Goal: Information Seeking & Learning: Learn about a topic

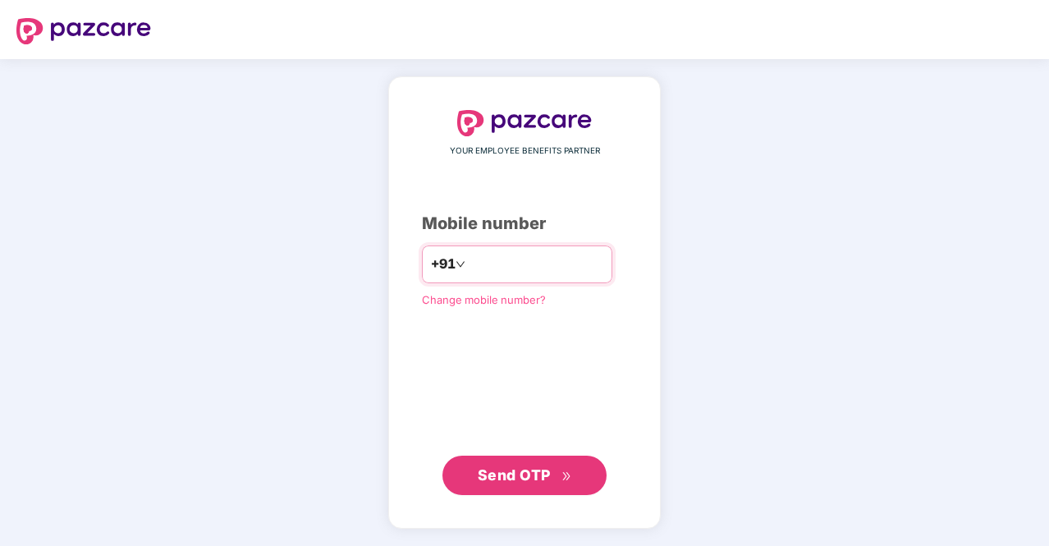
click at [502, 269] on input "number" at bounding box center [536, 264] width 135 height 26
type input "*"
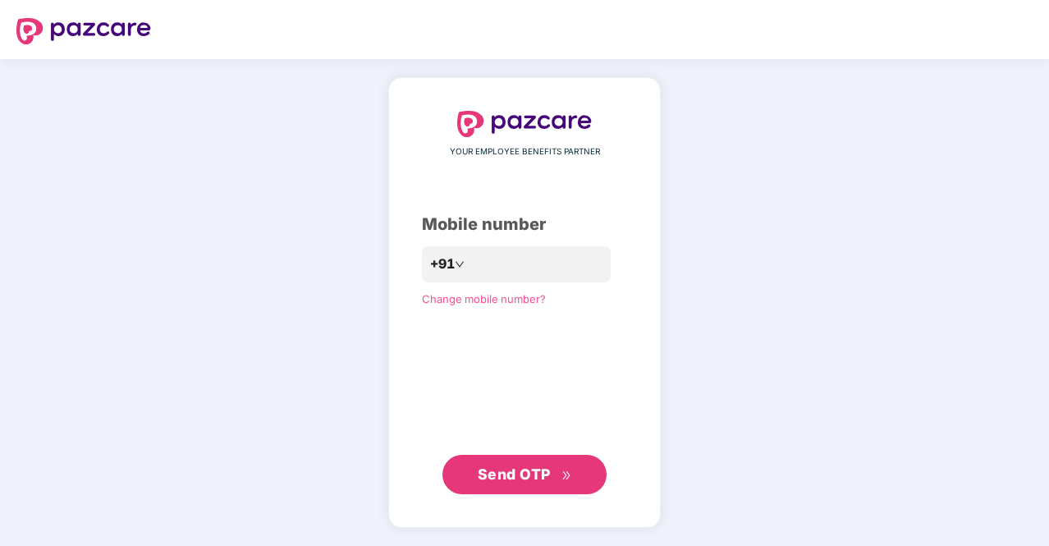
click at [532, 464] on span "Send OTP" at bounding box center [525, 474] width 94 height 23
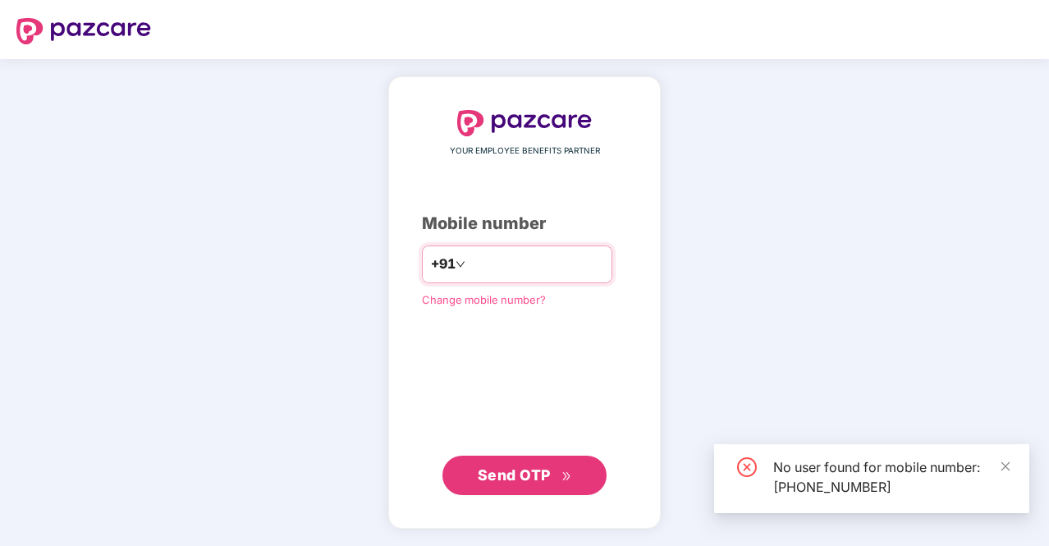
click at [579, 264] on input "**********" at bounding box center [536, 264] width 135 height 26
type input "*"
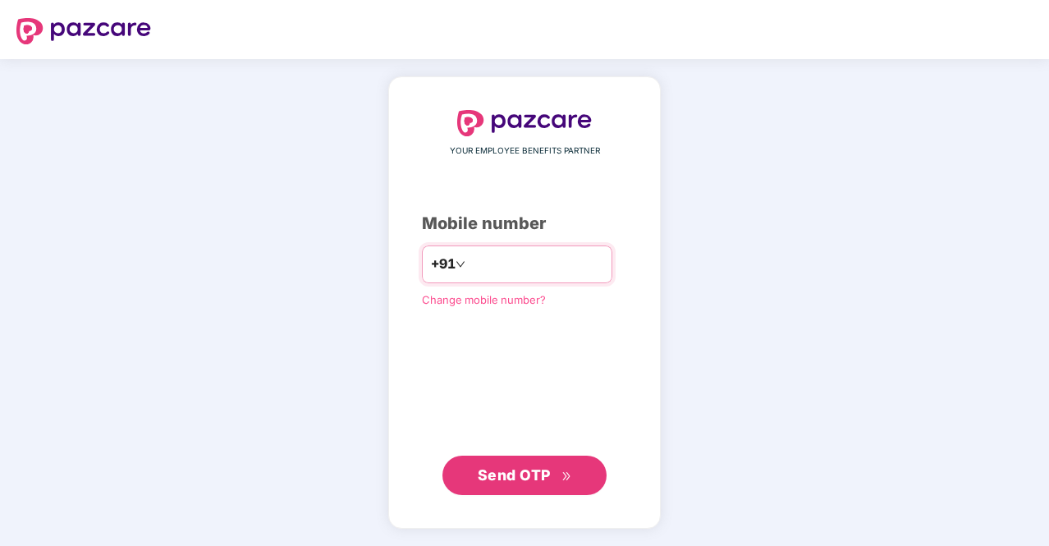
type input "**********"
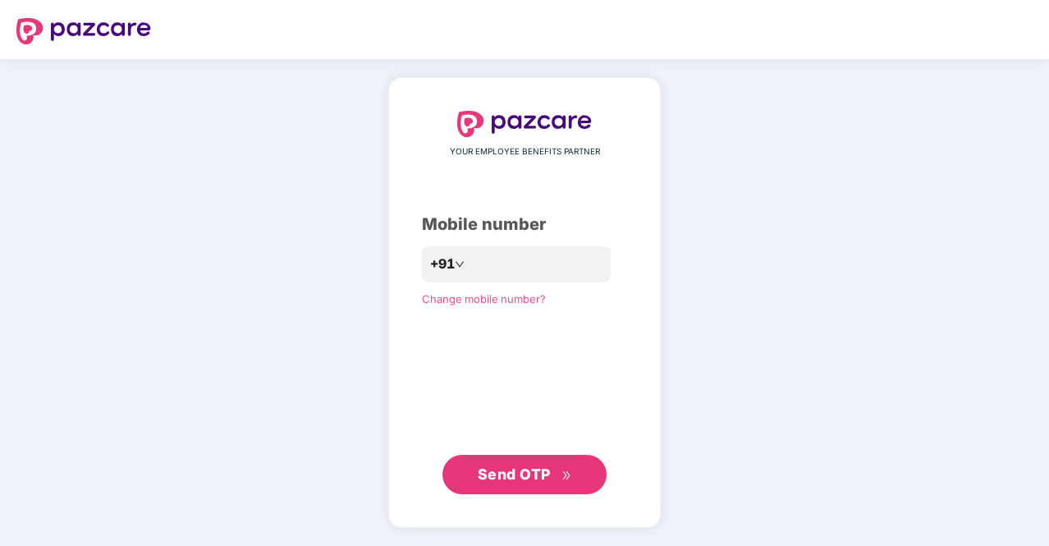
click at [541, 462] on button "Send OTP" at bounding box center [524, 474] width 164 height 39
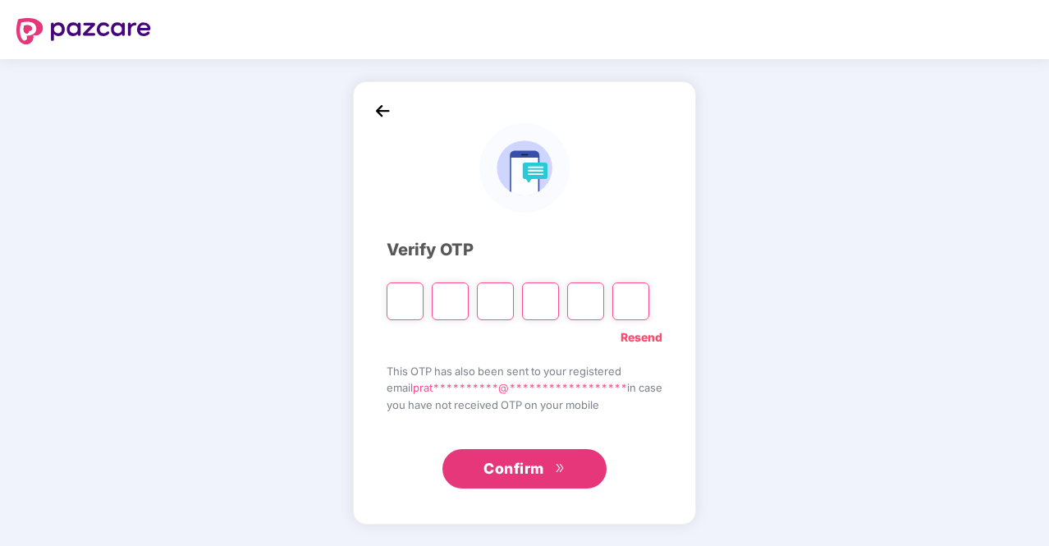
type input "*"
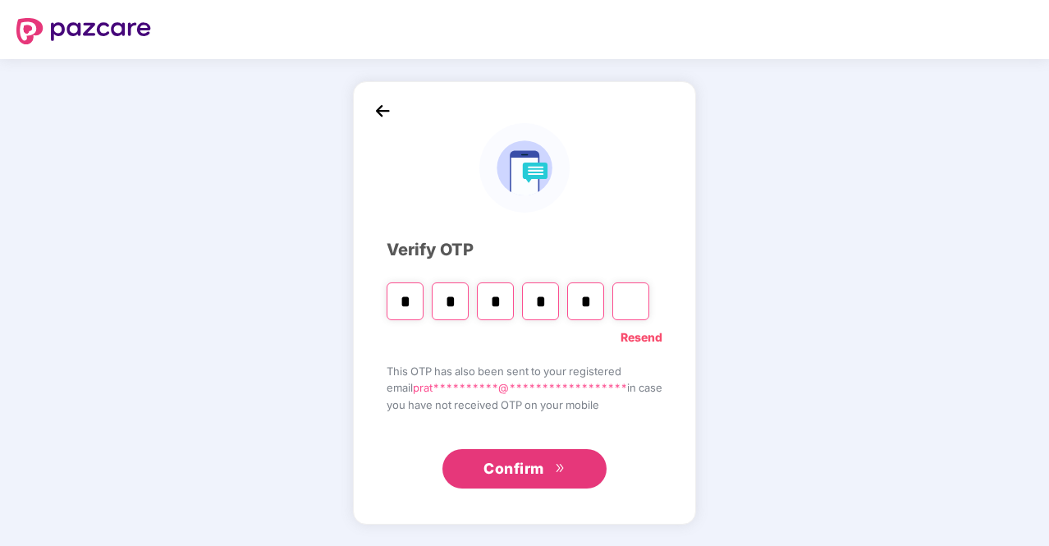
type input "*"
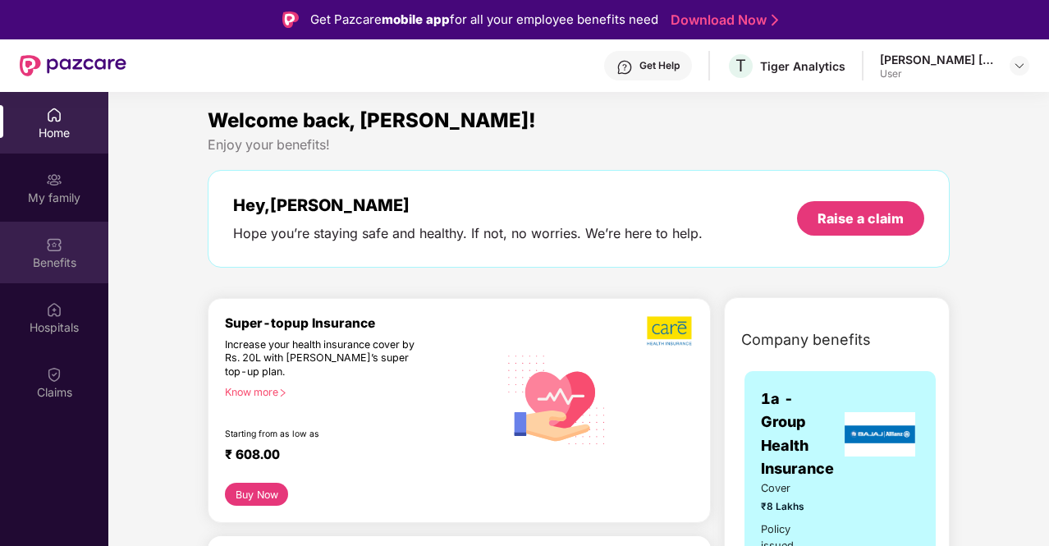
click at [46, 262] on div "Benefits" at bounding box center [54, 262] width 108 height 16
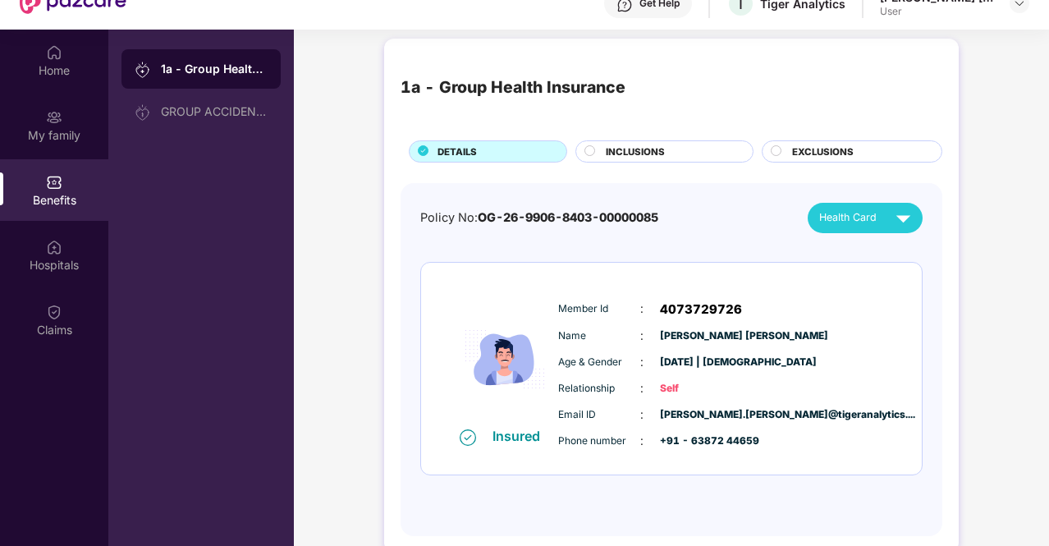
scroll to position [92, 0]
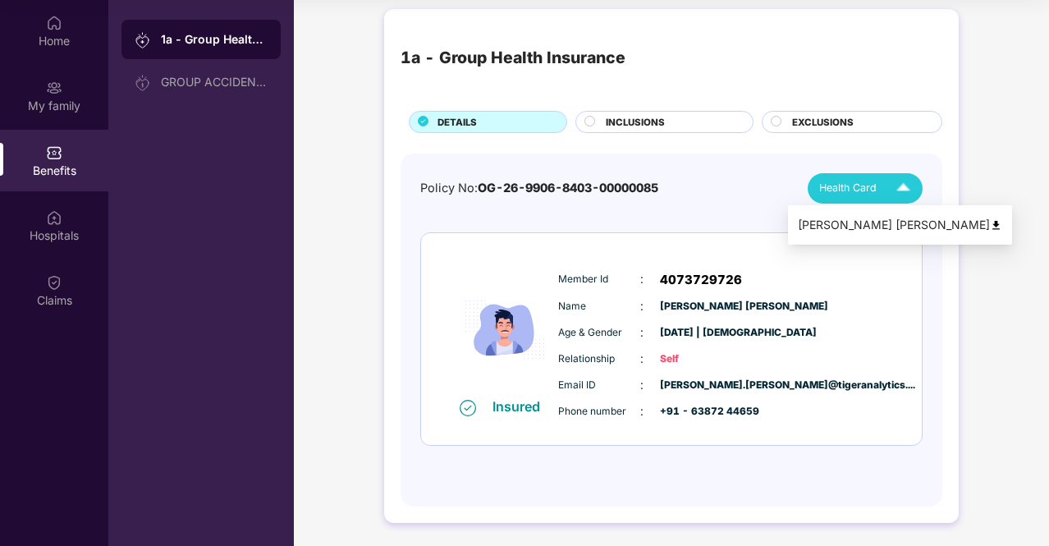
click at [904, 195] on img at bounding box center [903, 188] width 29 height 29
click at [653, 119] on span "INCLUSIONS" at bounding box center [635, 122] width 59 height 15
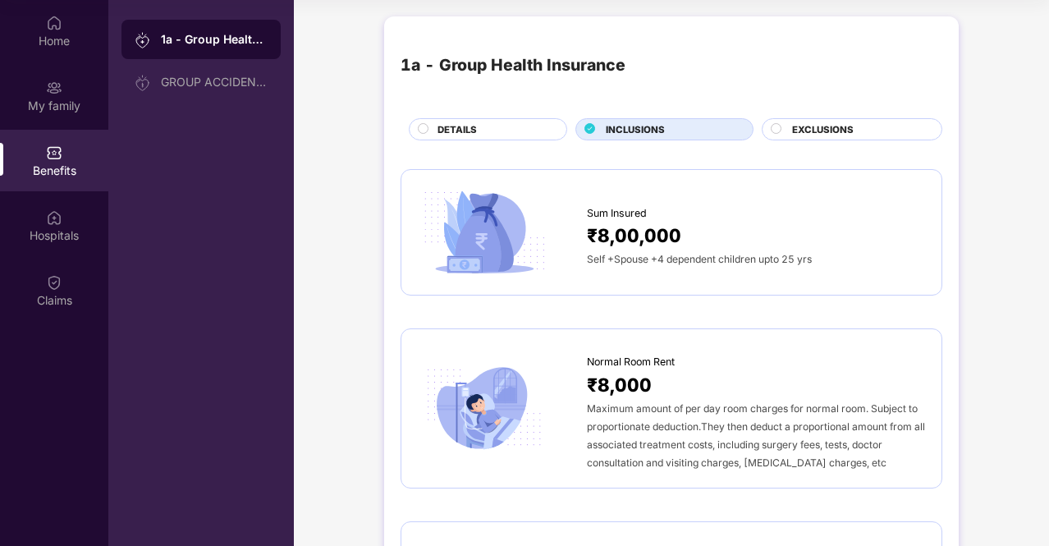
scroll to position [0, 0]
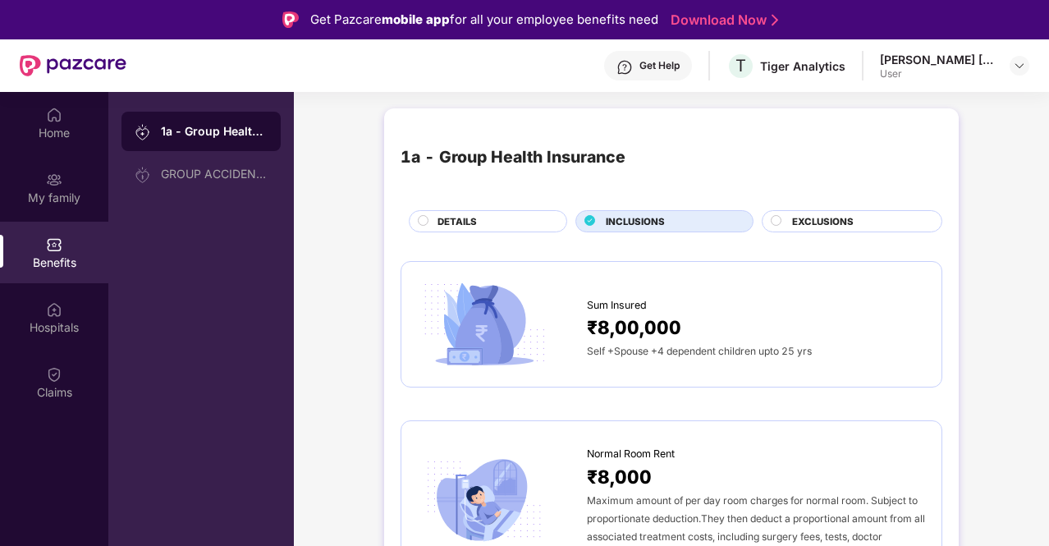
click at [844, 221] on span "EXCLUSIONS" at bounding box center [823, 221] width 62 height 15
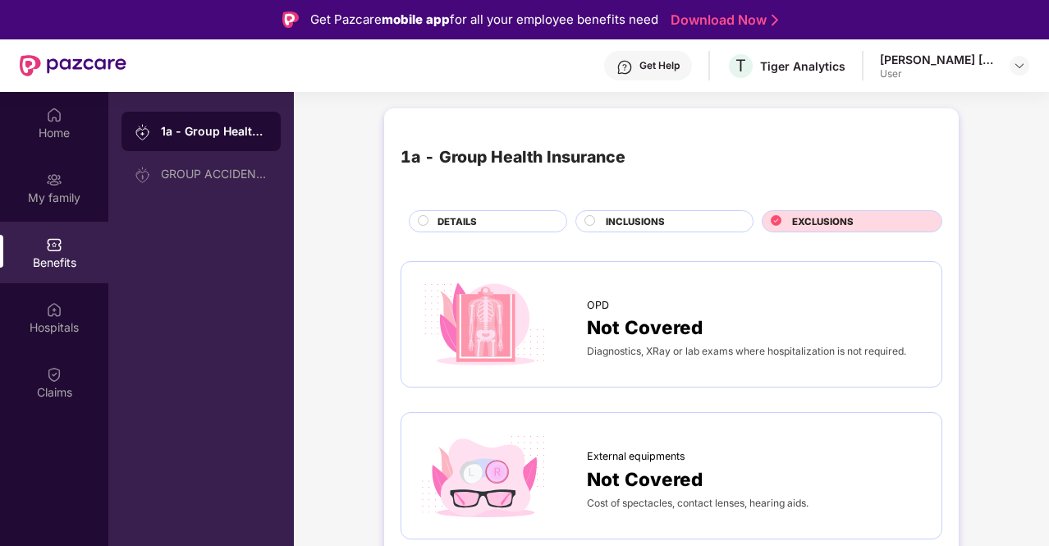
click at [438, 220] on span "DETAILS" at bounding box center [456, 221] width 39 height 15
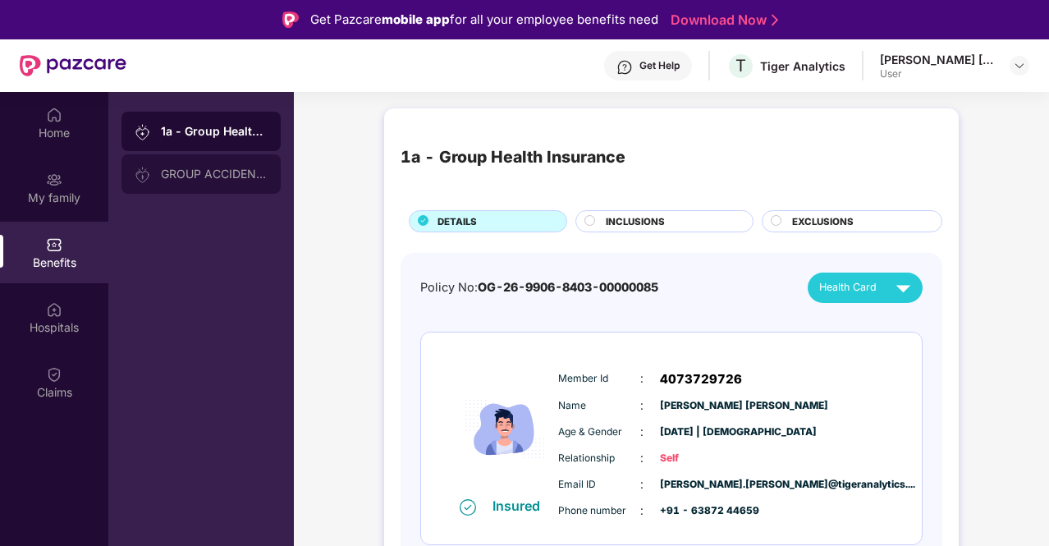
click at [208, 173] on div "GROUP ACCIDENTAL INSURANCE" at bounding box center [214, 173] width 107 height 13
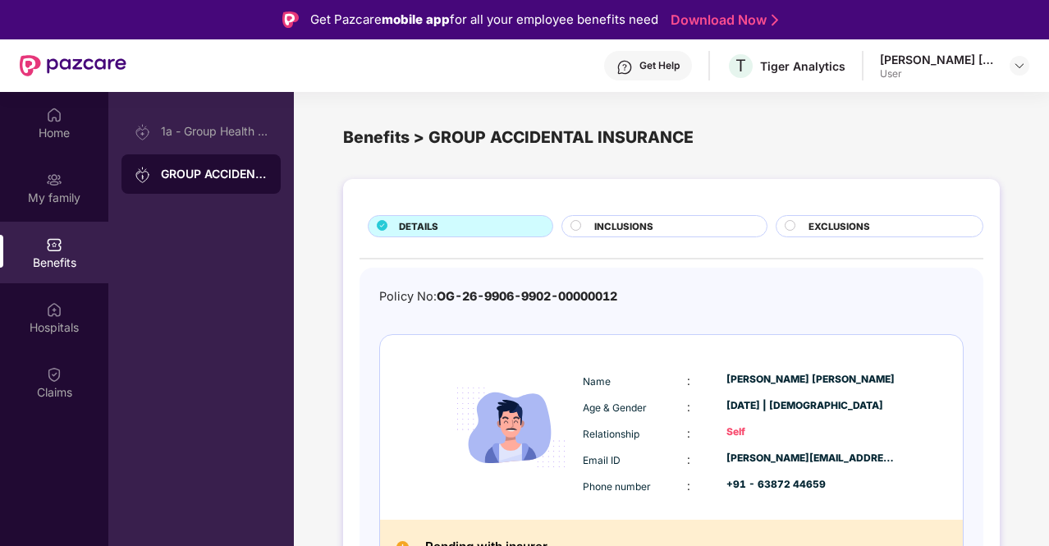
scroll to position [28, 0]
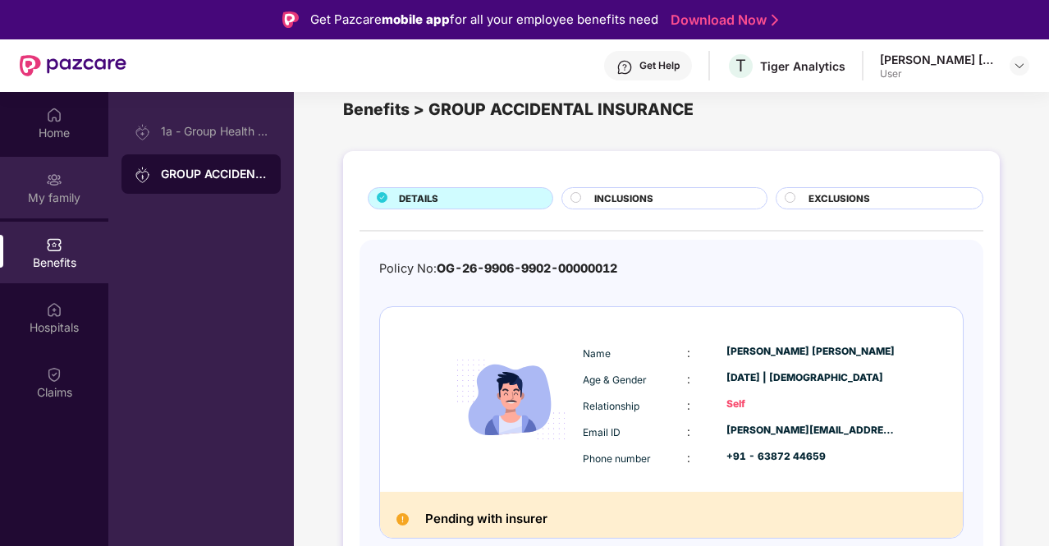
click at [71, 186] on div "My family" at bounding box center [54, 188] width 108 height 62
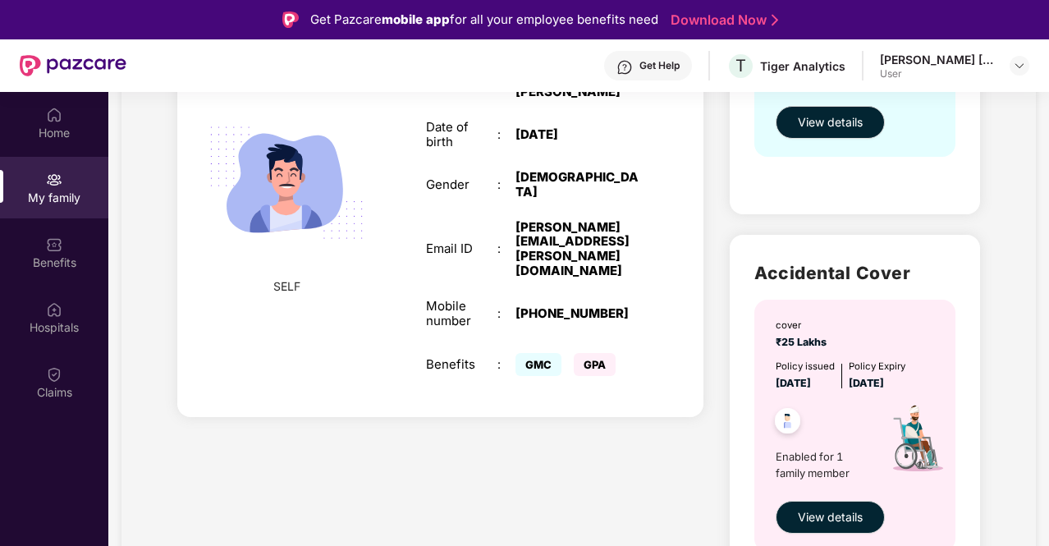
scroll to position [405, 0]
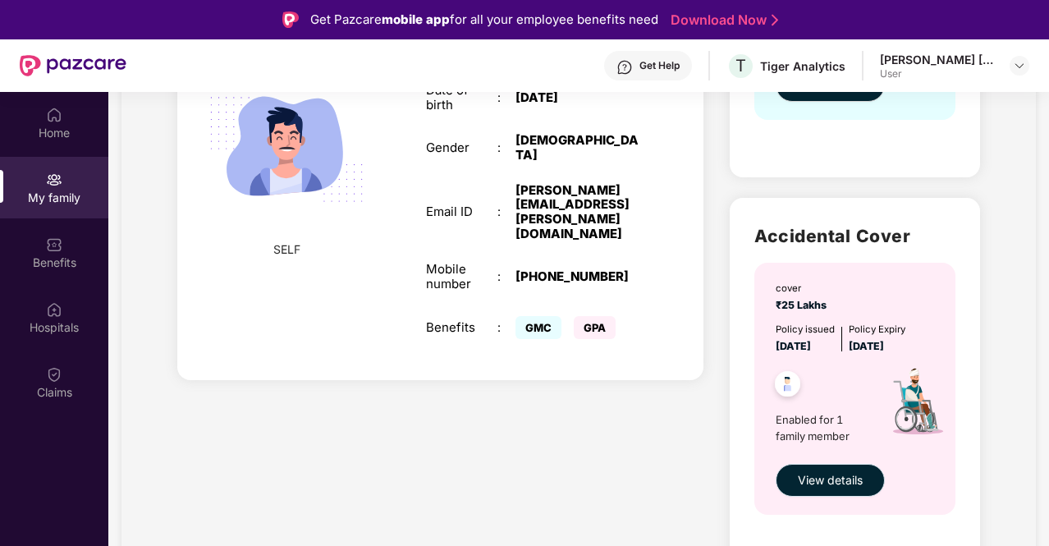
click at [826, 482] on span "View details" at bounding box center [830, 480] width 65 height 18
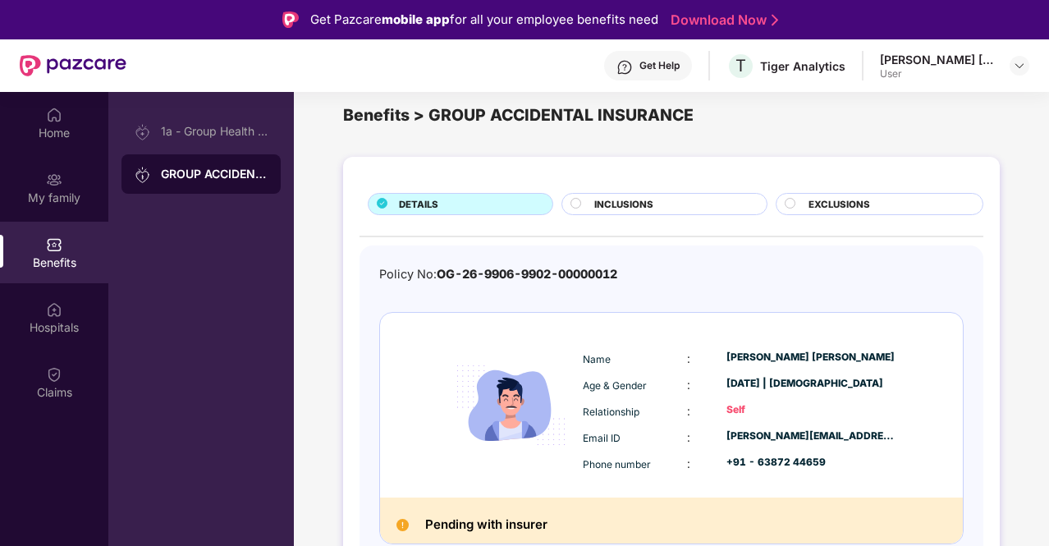
scroll to position [28, 0]
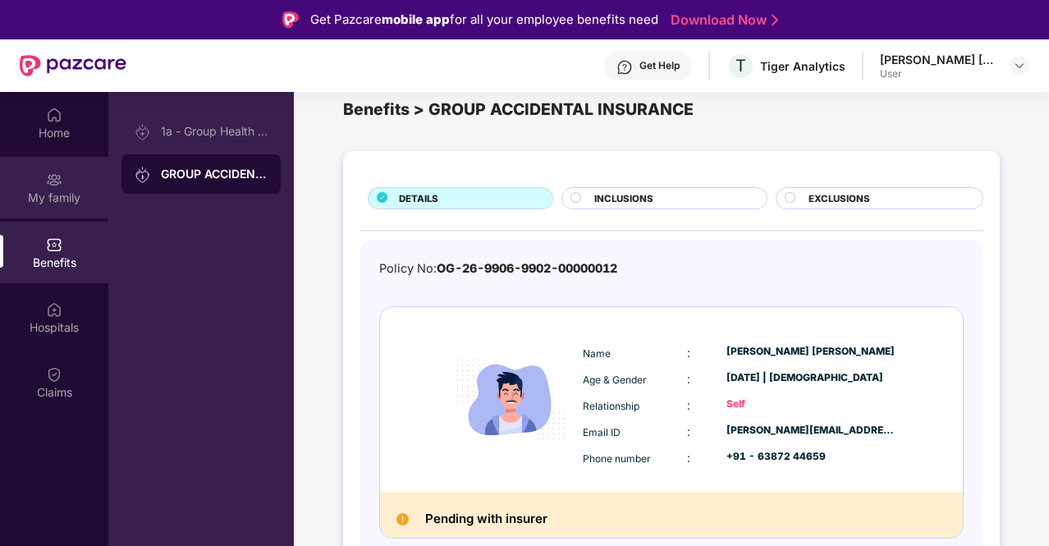
click at [34, 212] on div "My family" at bounding box center [54, 188] width 108 height 62
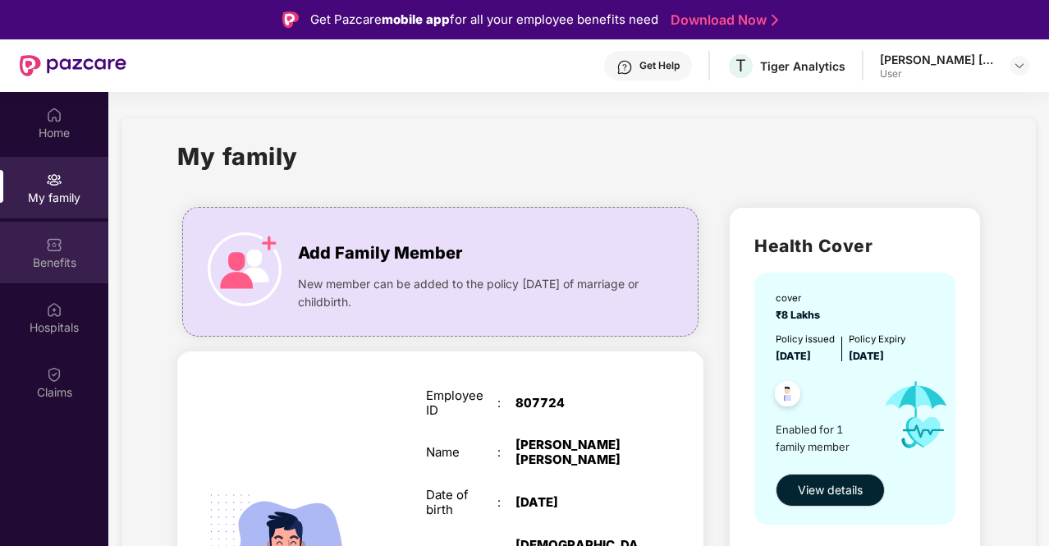
click at [70, 263] on div "Benefits" at bounding box center [54, 262] width 108 height 16
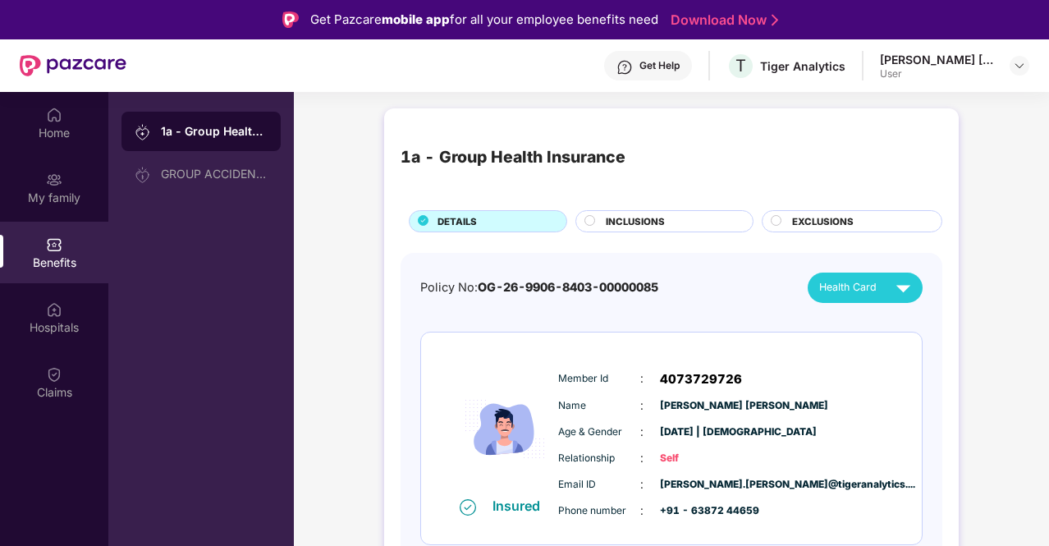
scroll to position [7, 0]
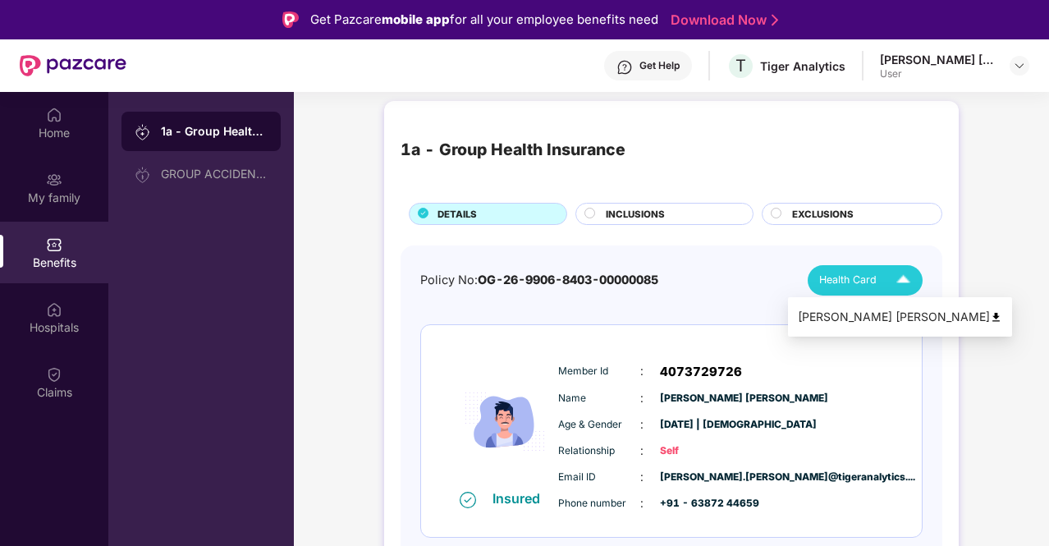
click at [890, 289] on img at bounding box center [903, 280] width 29 height 29
click at [893, 311] on div "[PERSON_NAME] [PERSON_NAME]" at bounding box center [900, 317] width 204 height 18
click at [650, 215] on span "INCLUSIONS" at bounding box center [635, 214] width 59 height 15
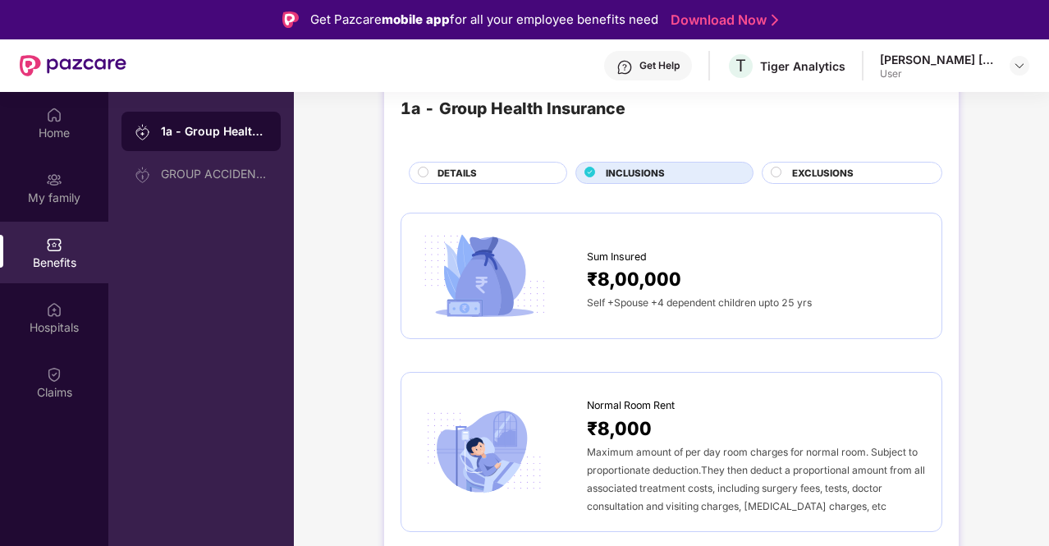
scroll to position [49, 0]
click at [687, 292] on div "Self +Spouse +4 dependent children upto 25 yrs" at bounding box center [756, 301] width 338 height 18
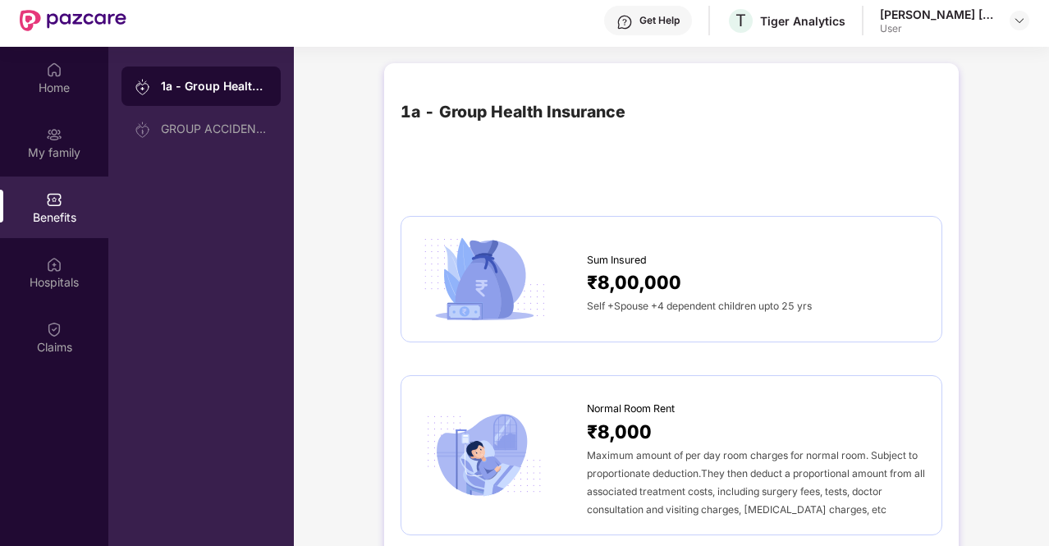
scroll to position [0, 0]
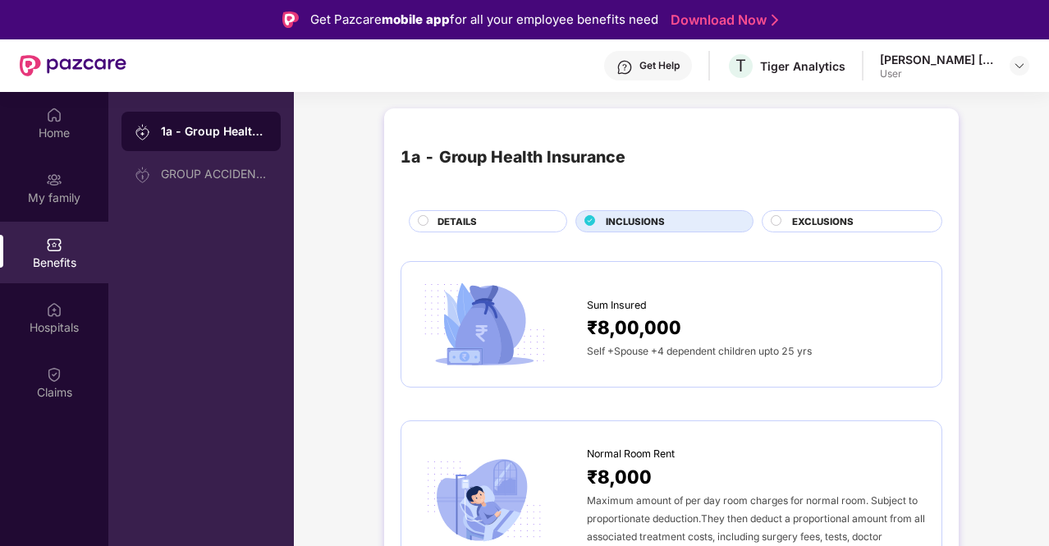
click at [794, 217] on span "EXCLUSIONS" at bounding box center [823, 221] width 62 height 15
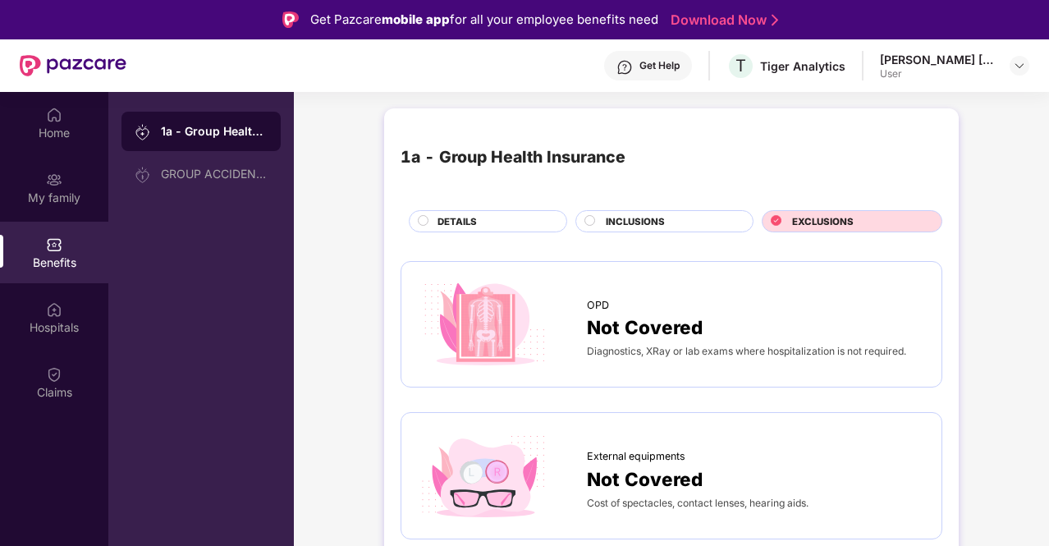
click at [549, 219] on div "DETAILS" at bounding box center [493, 222] width 129 height 17
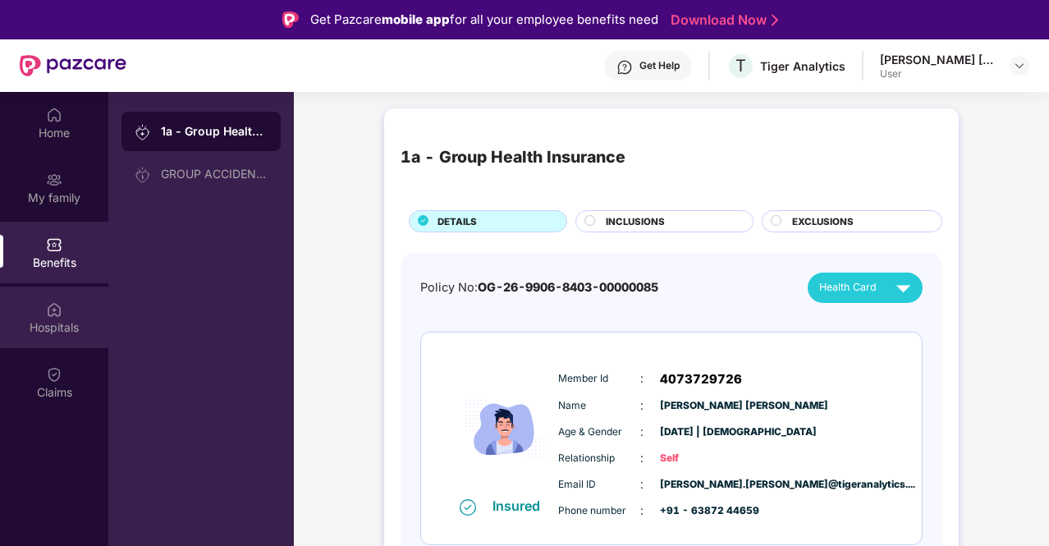
click at [43, 314] on div "Hospitals" at bounding box center [54, 317] width 108 height 62
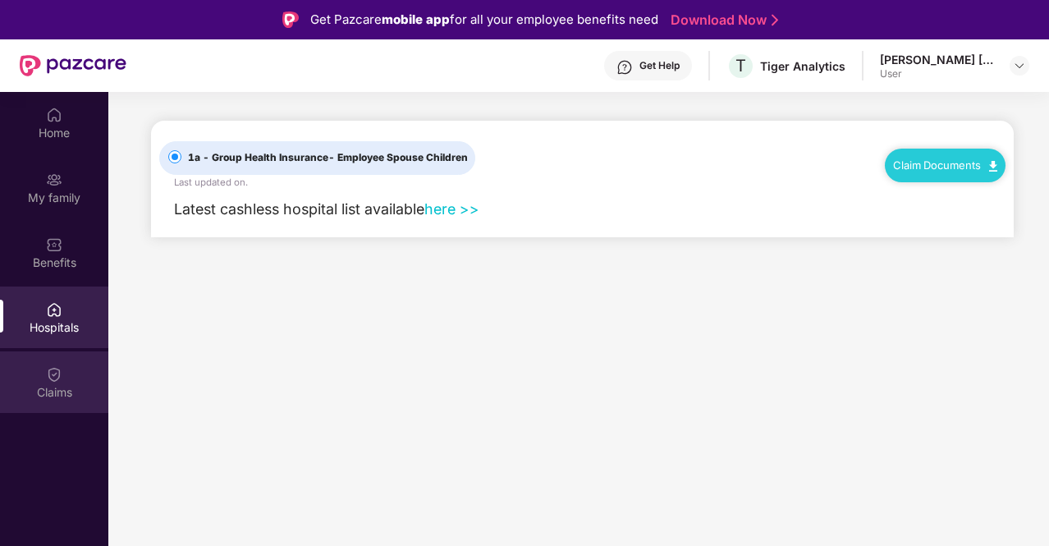
click at [46, 366] on img at bounding box center [54, 374] width 16 height 16
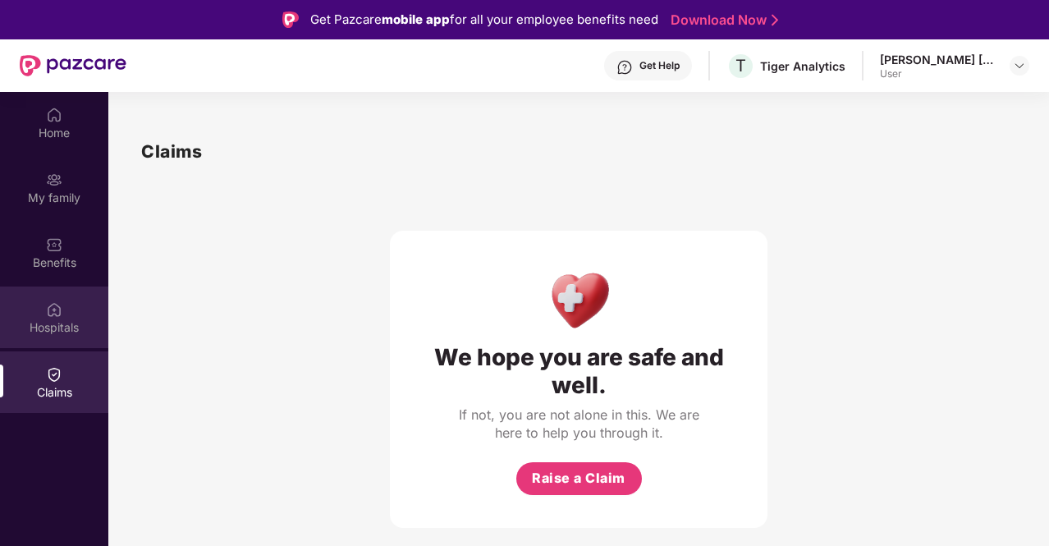
click at [43, 339] on div "Hospitals" at bounding box center [54, 317] width 108 height 62
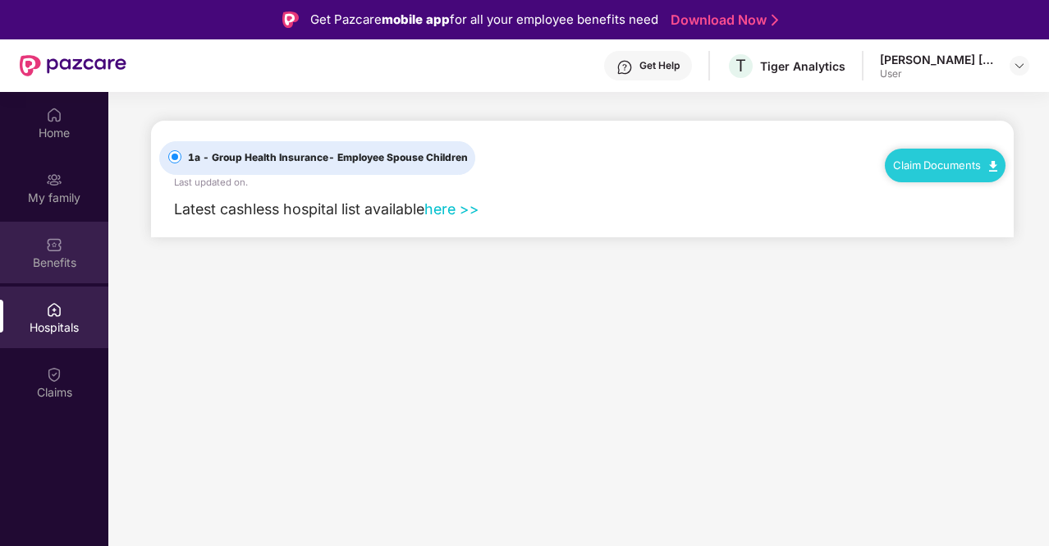
click at [36, 246] on div "Benefits" at bounding box center [54, 253] width 108 height 62
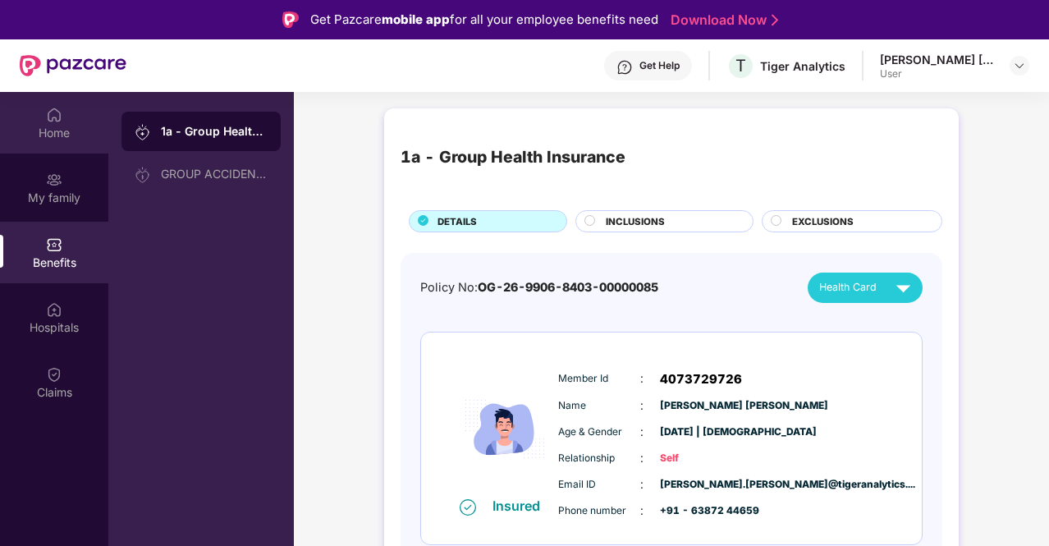
click at [53, 130] on div "Home" at bounding box center [54, 133] width 108 height 16
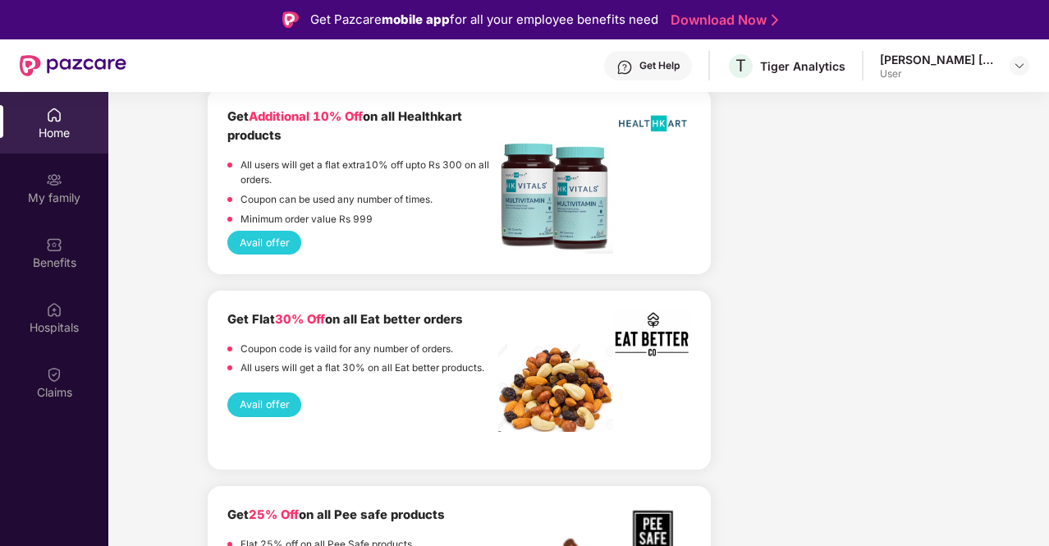
scroll to position [1345, 0]
click at [274, 399] on button "Avail offer" at bounding box center [264, 403] width 74 height 24
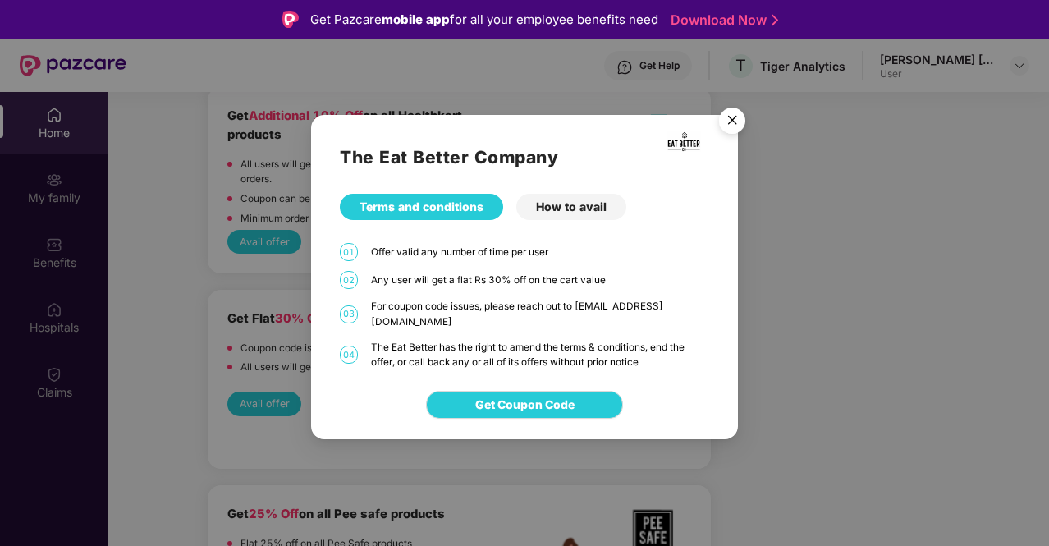
click at [719, 121] on img "Close" at bounding box center [732, 123] width 46 height 46
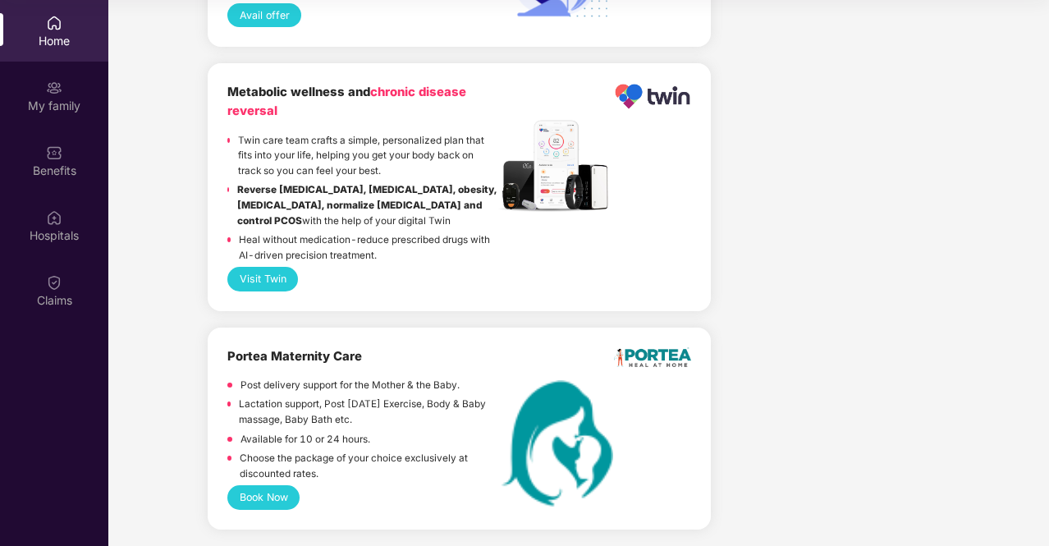
scroll to position [3438, 0]
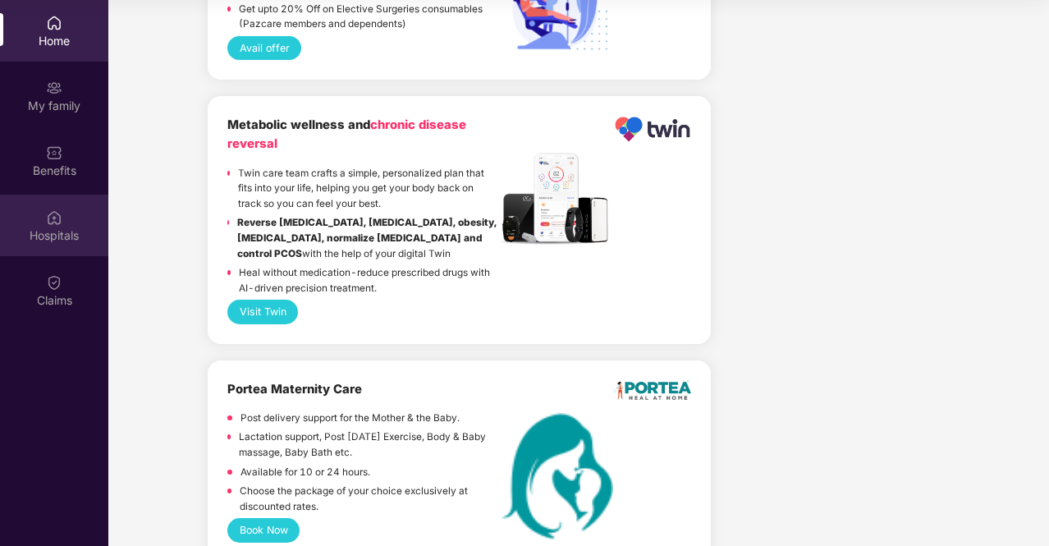
click at [66, 243] on div "Hospitals" at bounding box center [54, 235] width 108 height 16
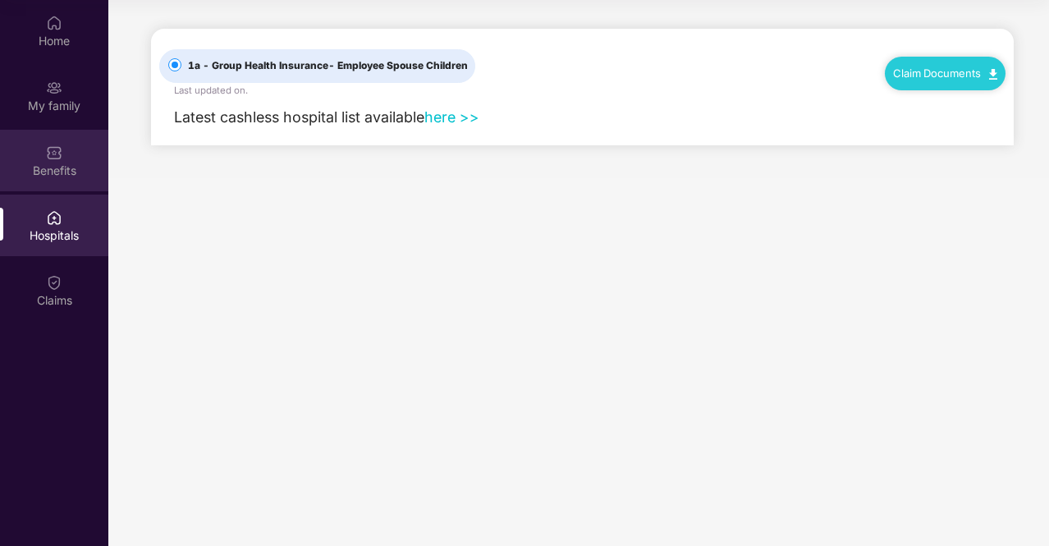
click at [62, 179] on div "Benefits" at bounding box center [54, 161] width 108 height 62
